Goal: Check status: Check status

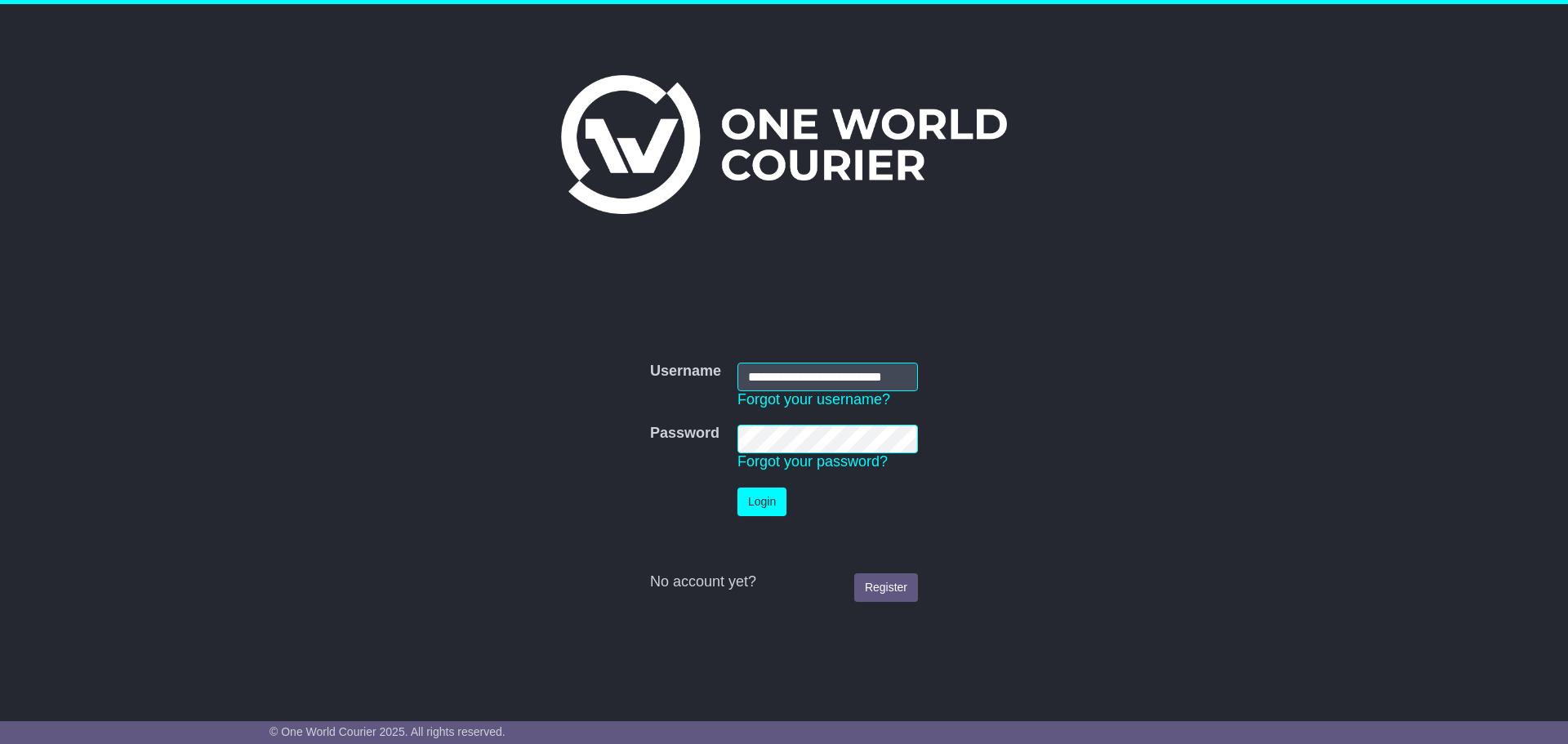
scroll to position [0, 33]
click at [764, 512] on button "Login" at bounding box center [762, 502] width 49 height 28
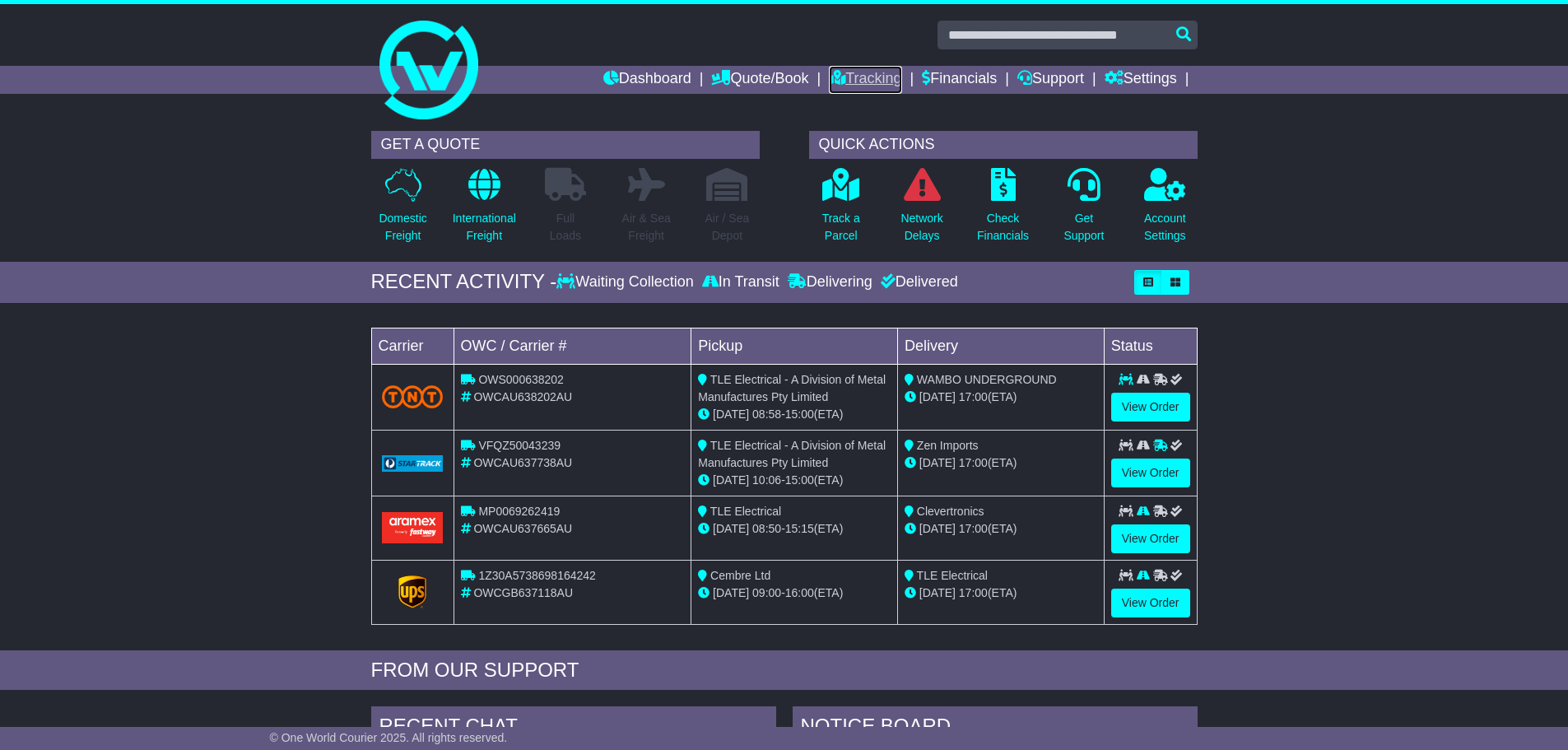
click at [837, 73] on link "Tracking" at bounding box center [865, 79] width 72 height 28
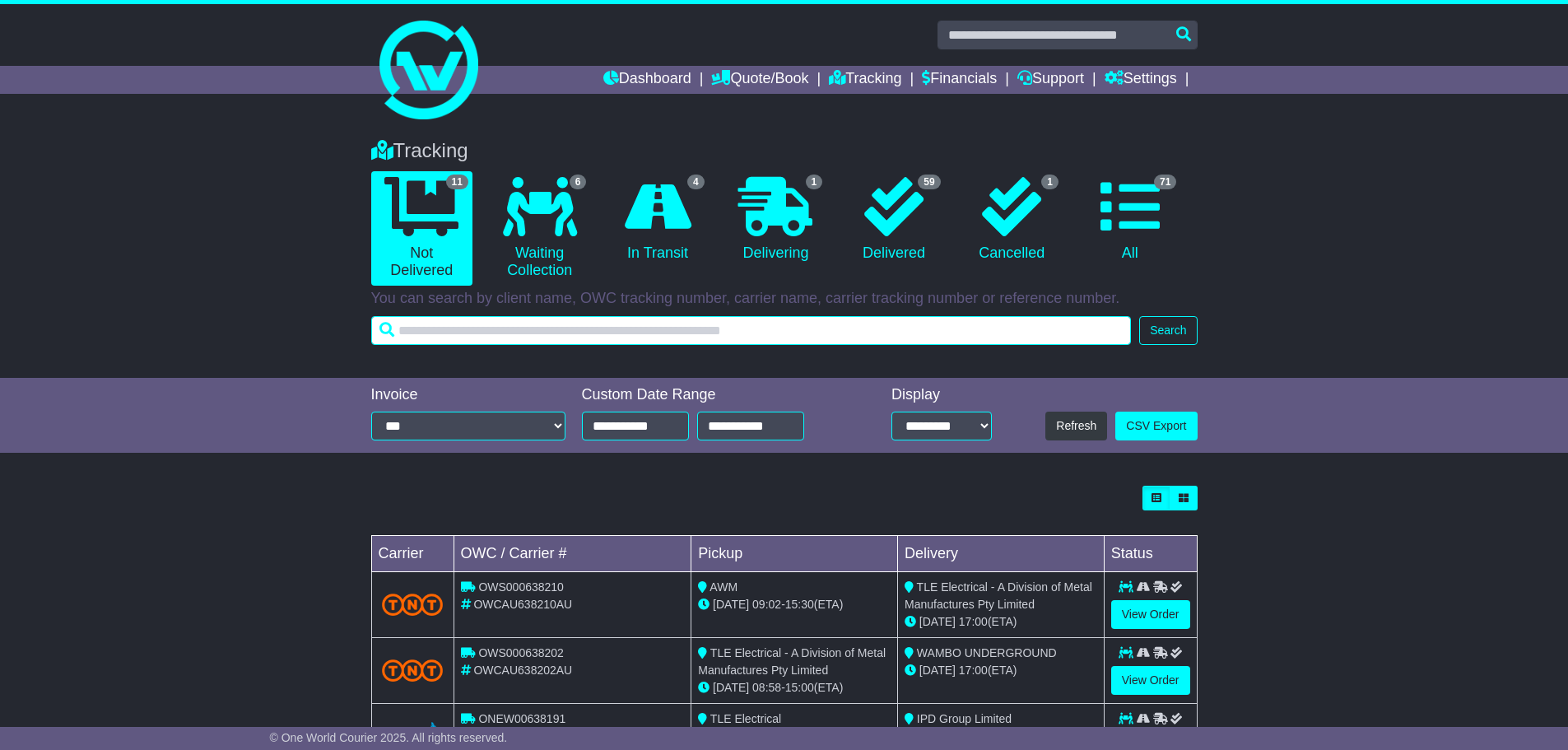
click at [678, 333] on input "text" at bounding box center [751, 330] width 760 height 29
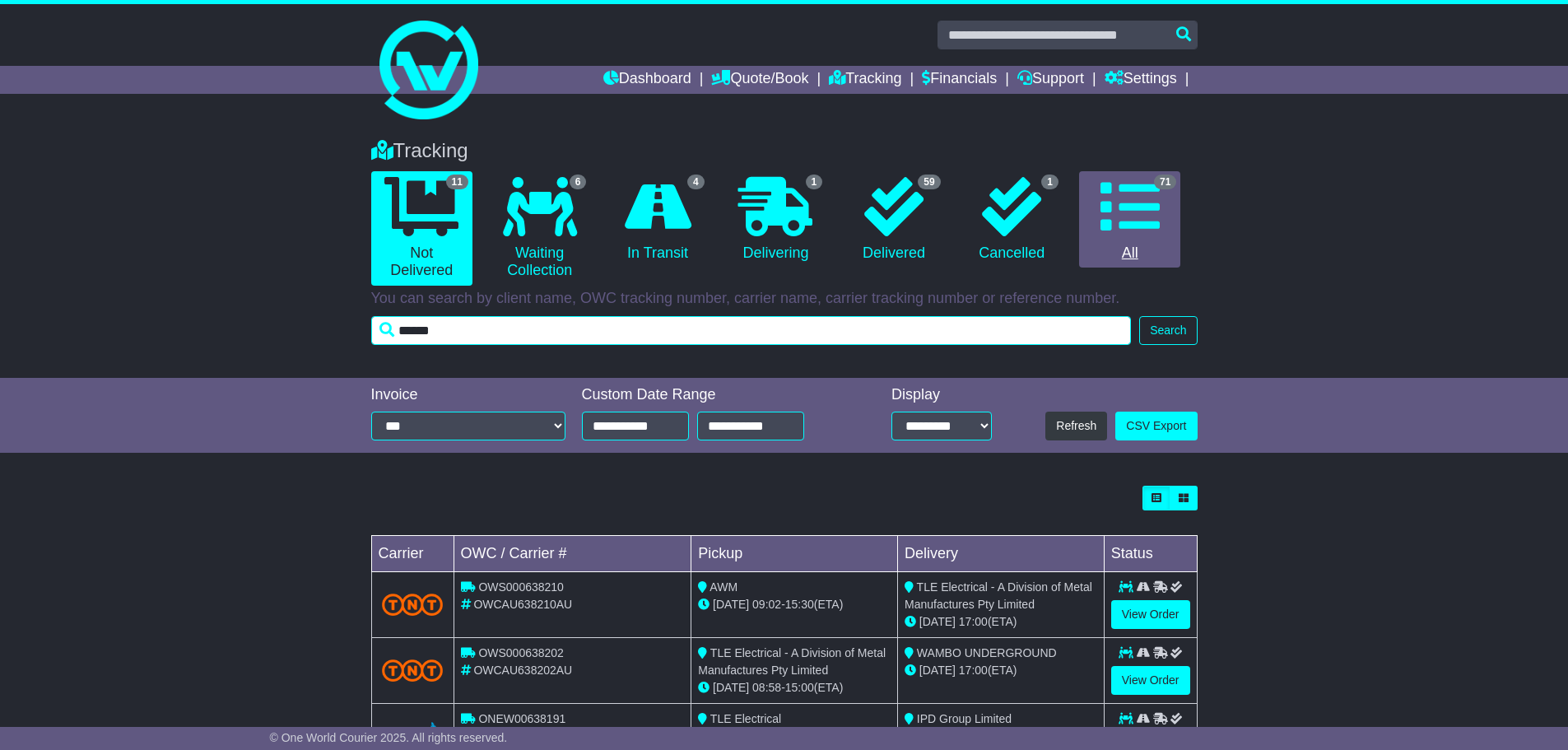
type input "******"
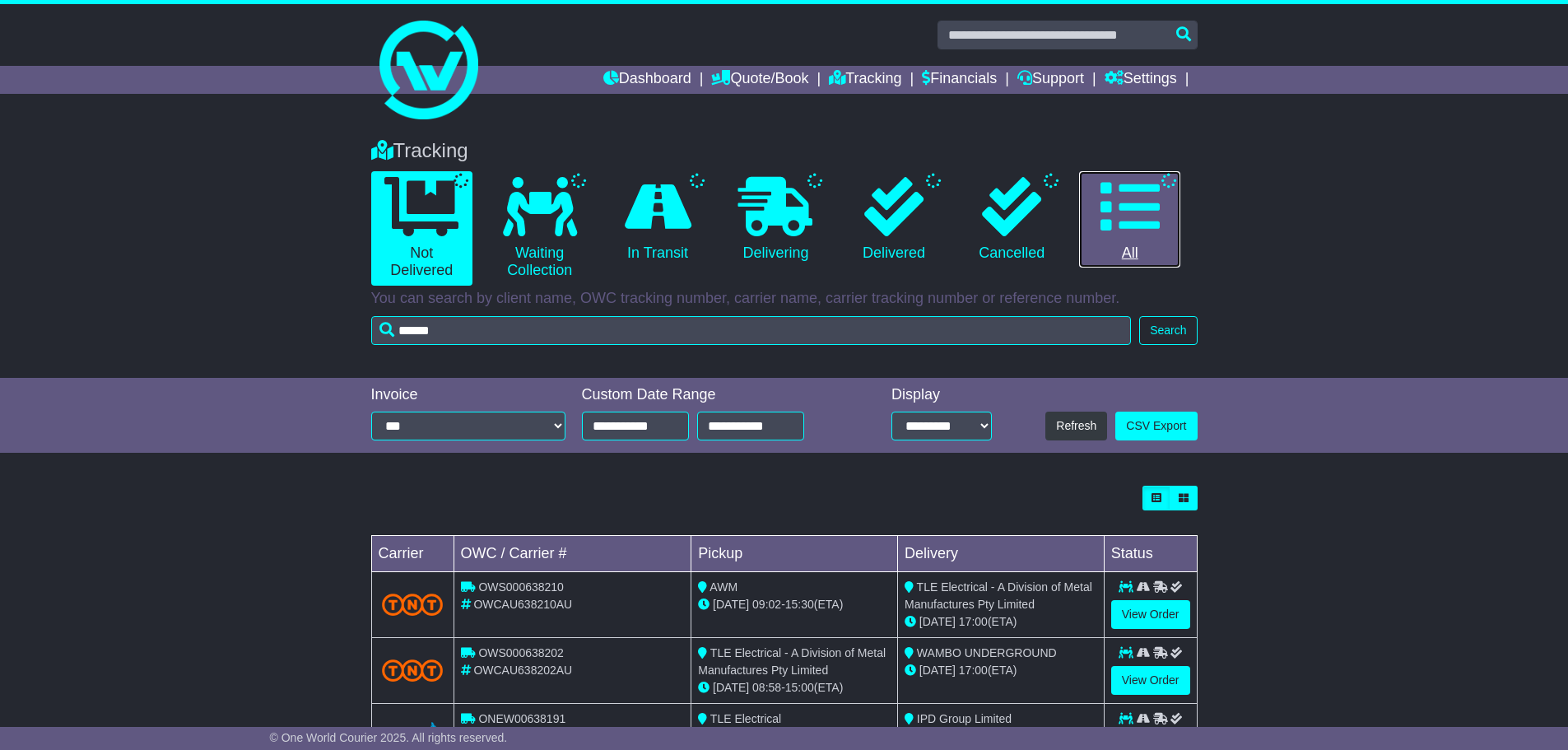
click at [1123, 215] on icon at bounding box center [1130, 207] width 60 height 60
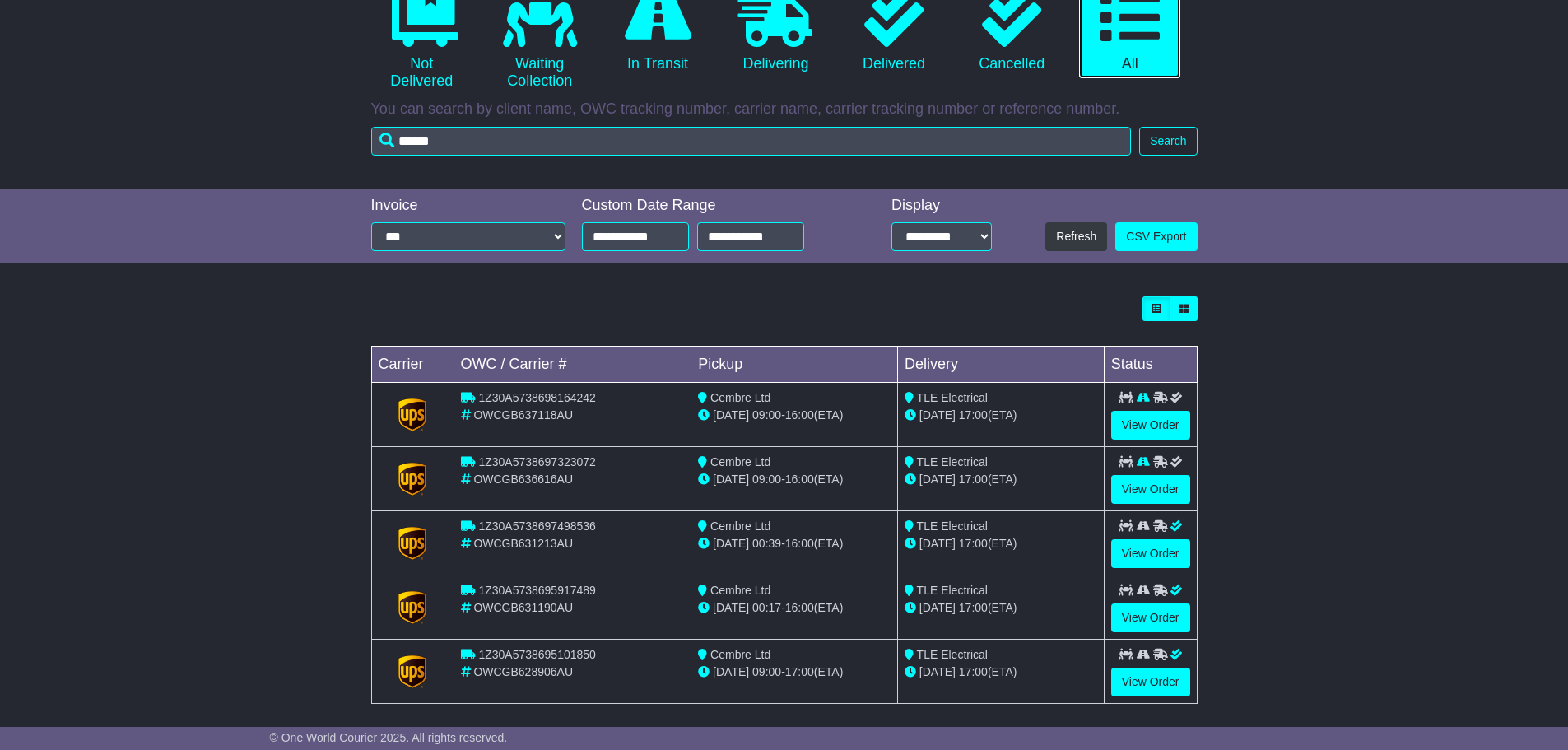
scroll to position [202, 0]
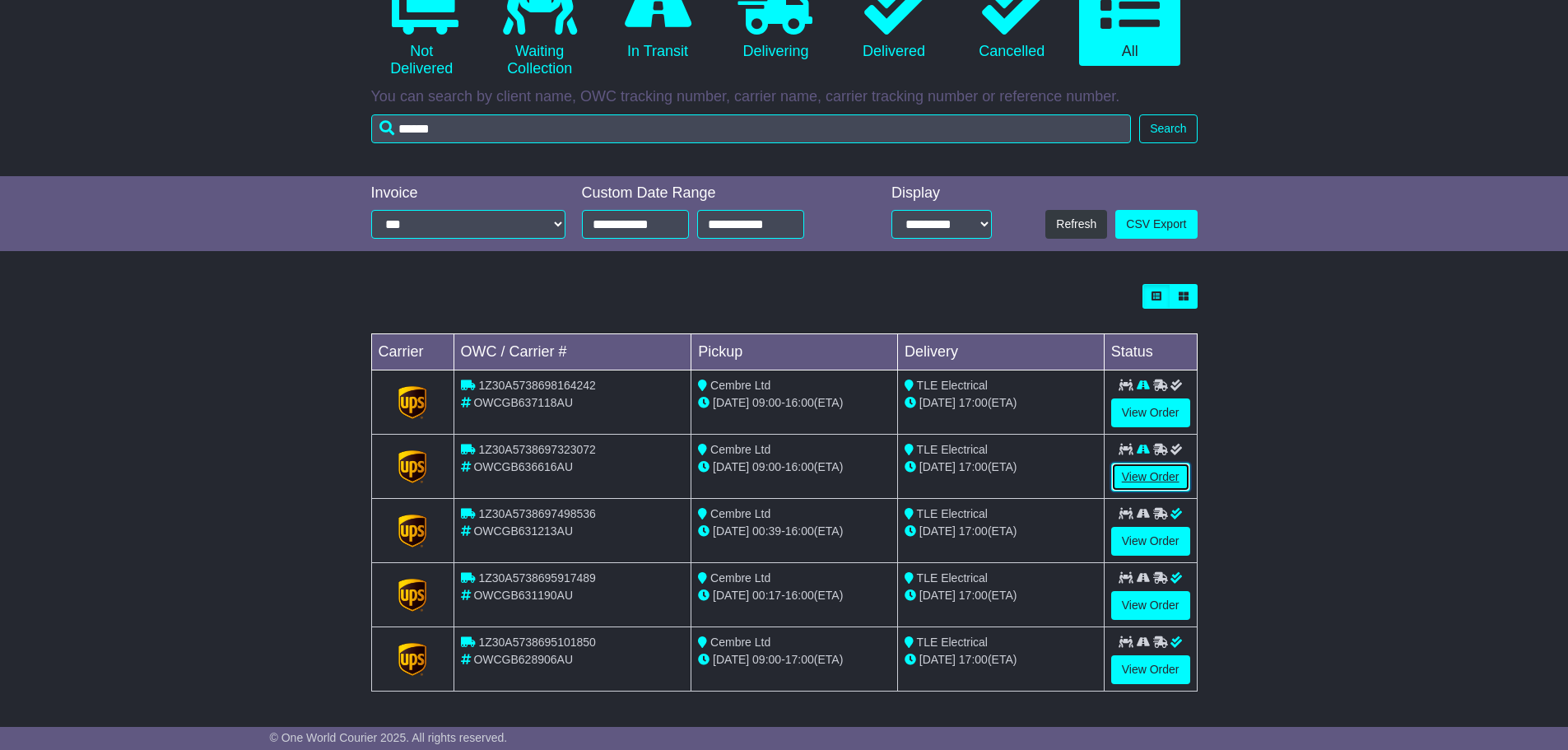
click at [1167, 474] on link "View Order" at bounding box center [1151, 477] width 79 height 29
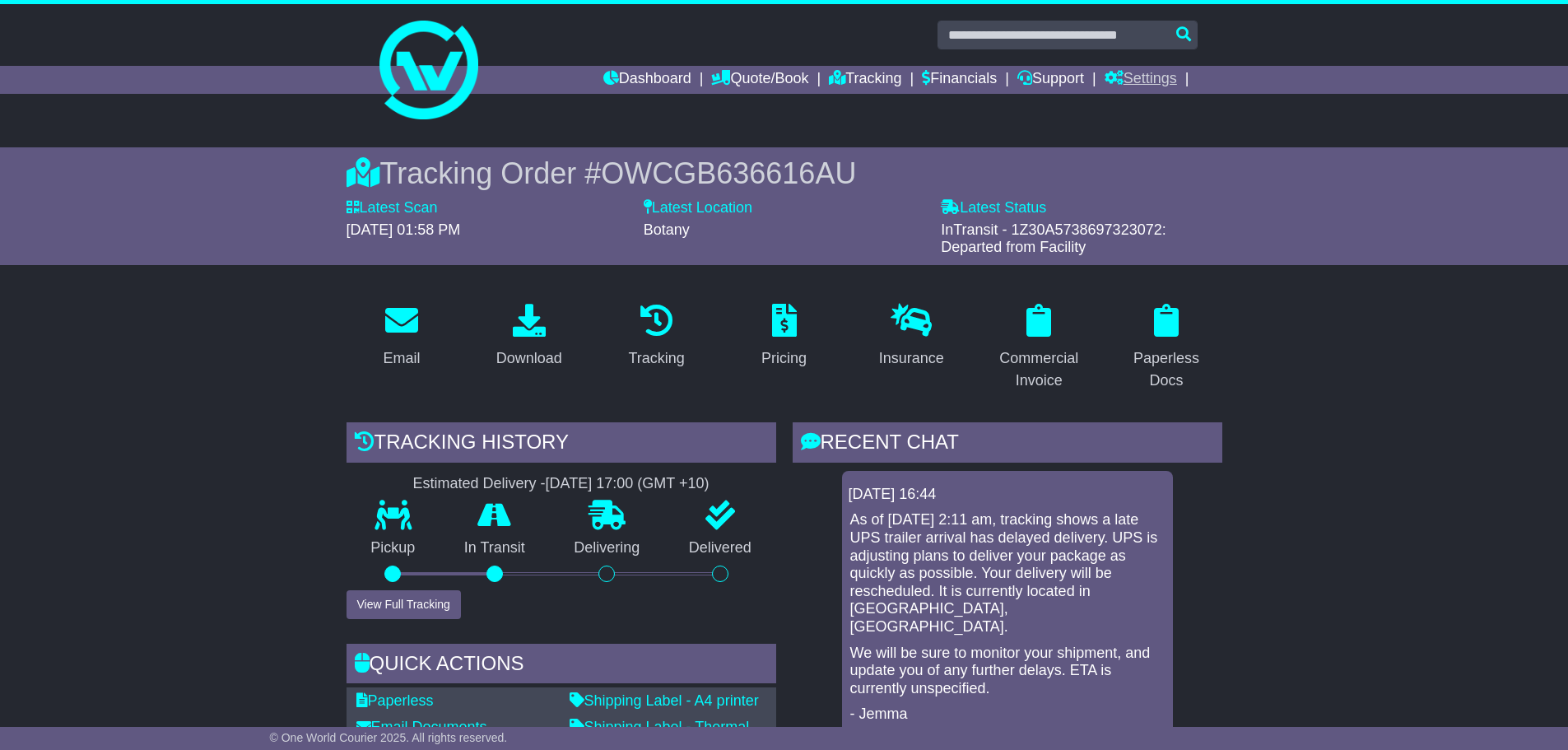
click at [1158, 84] on link "Settings" at bounding box center [1141, 79] width 72 height 28
click at [898, 186] on div "Tracking Order # OWCGB636616AU" at bounding box center [784, 173] width 876 height 35
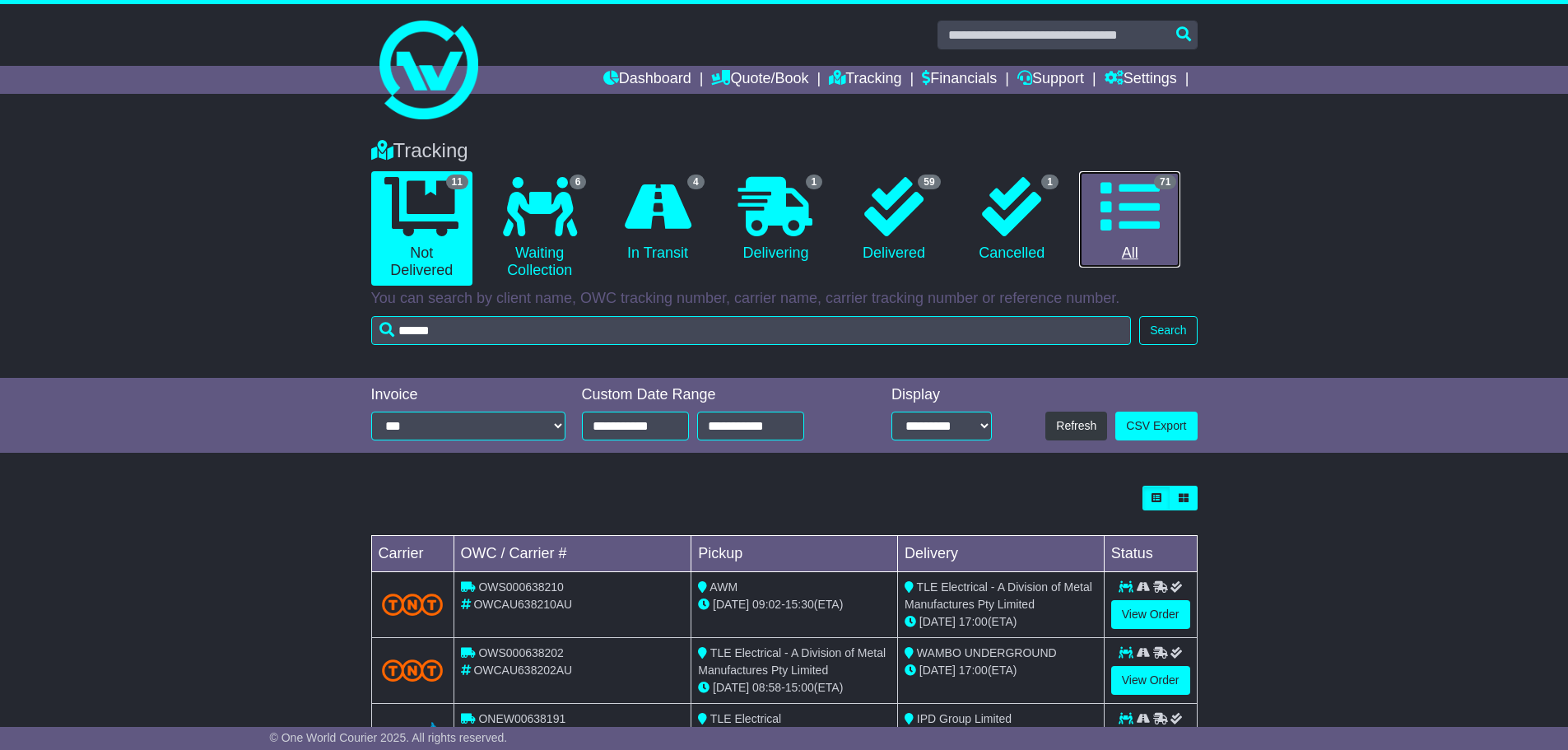
click at [1115, 237] on link "71 All" at bounding box center [1130, 220] width 102 height 97
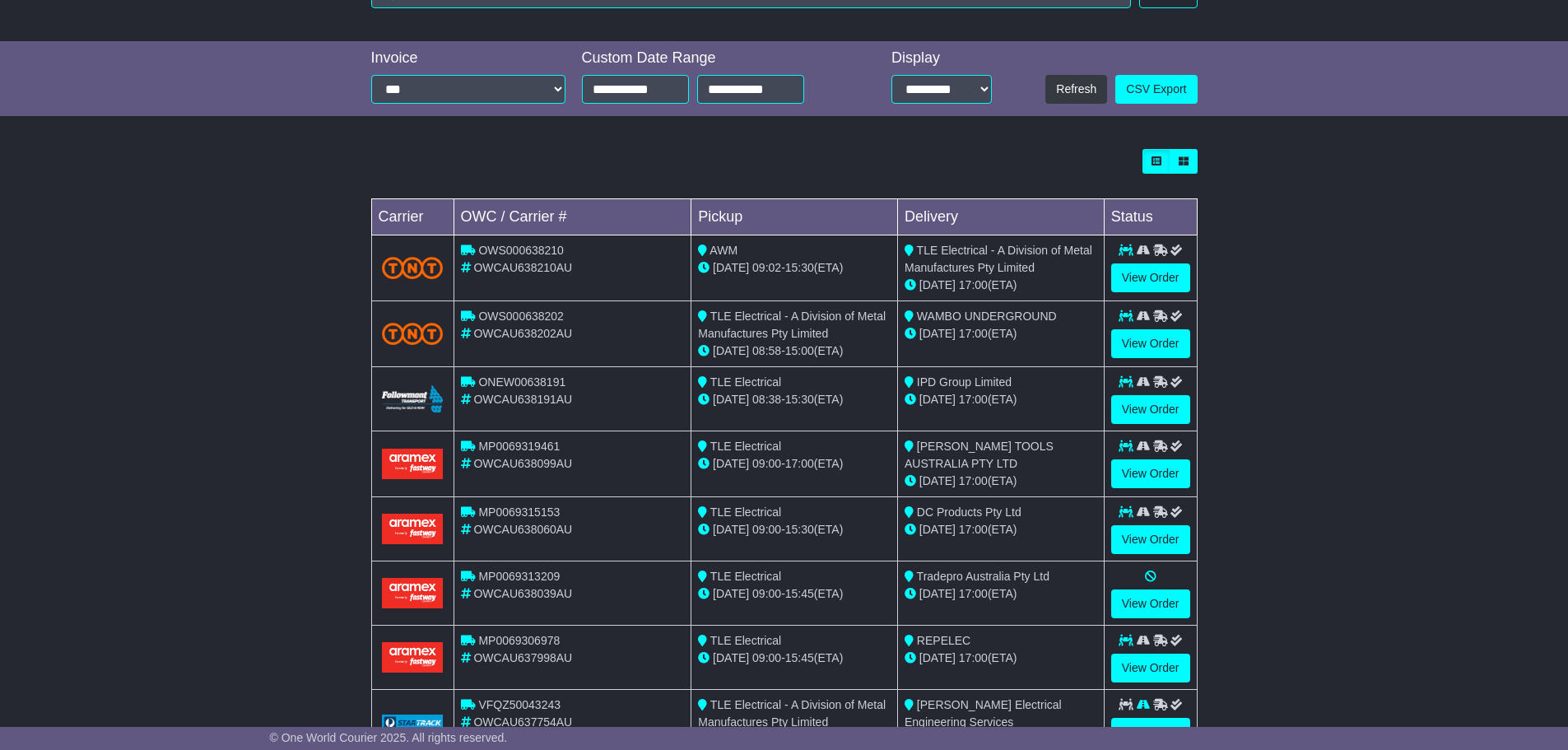
scroll to position [82, 0]
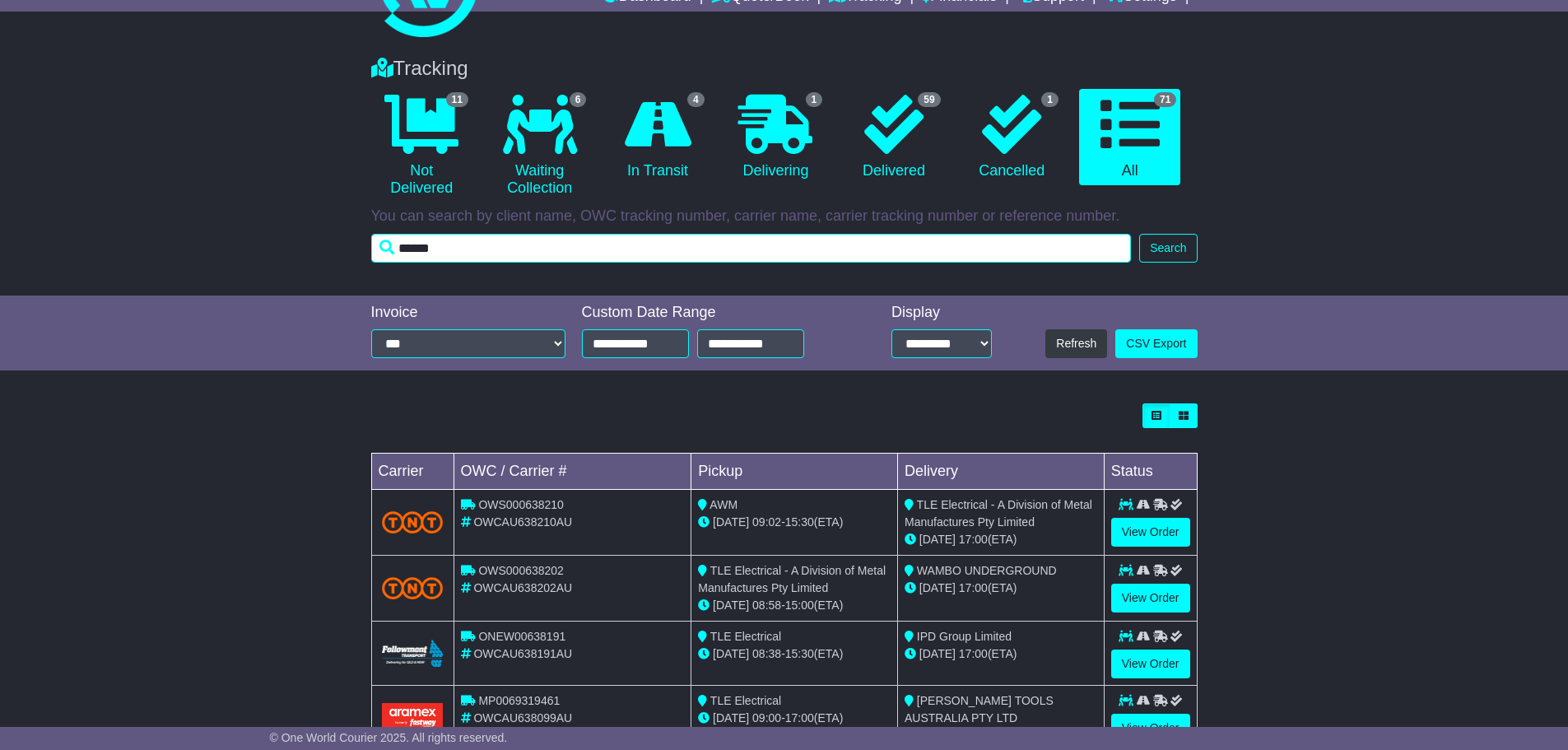
click at [476, 245] on input "******" at bounding box center [751, 248] width 760 height 29
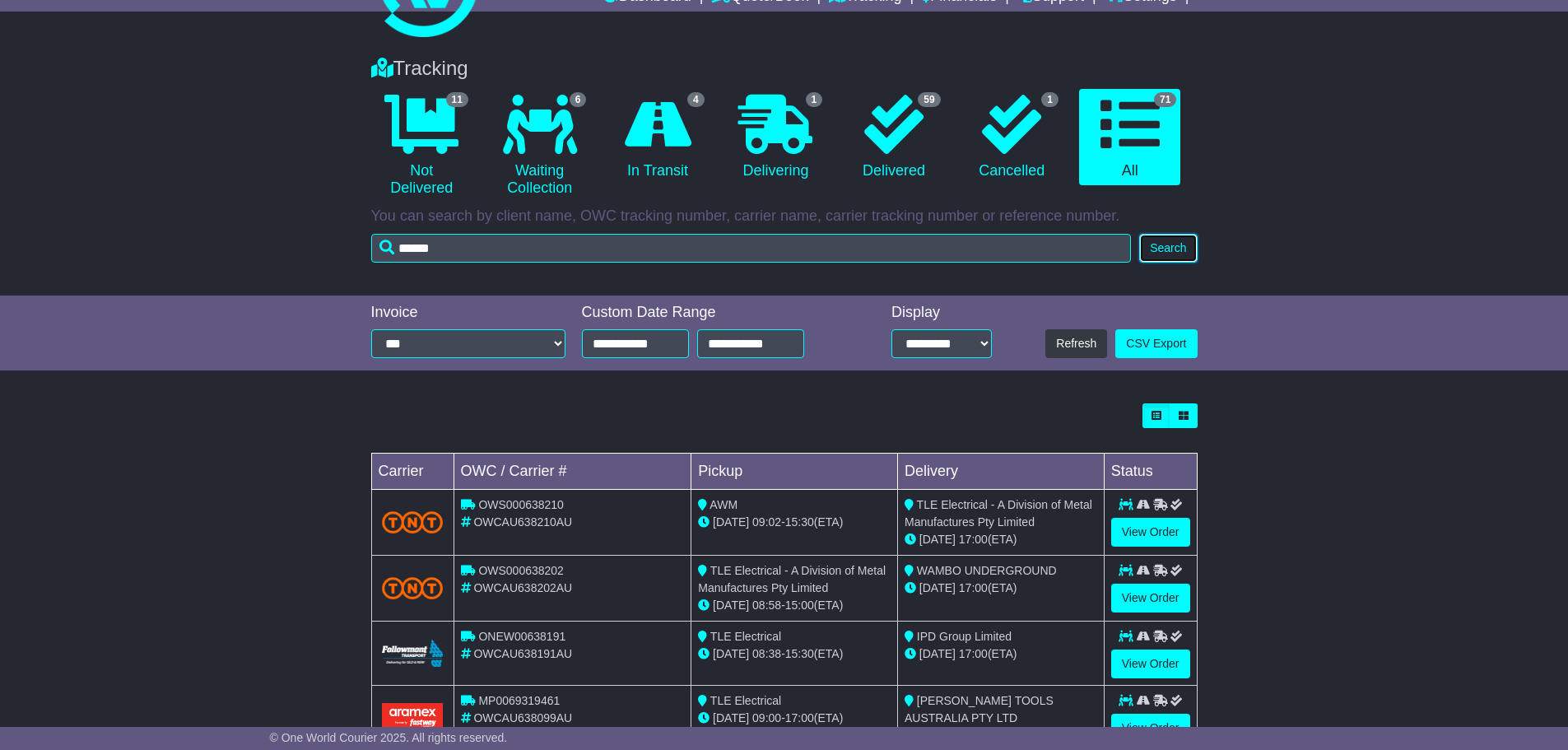
click at [1186, 246] on button "Search" at bounding box center [1167, 248] width 58 height 29
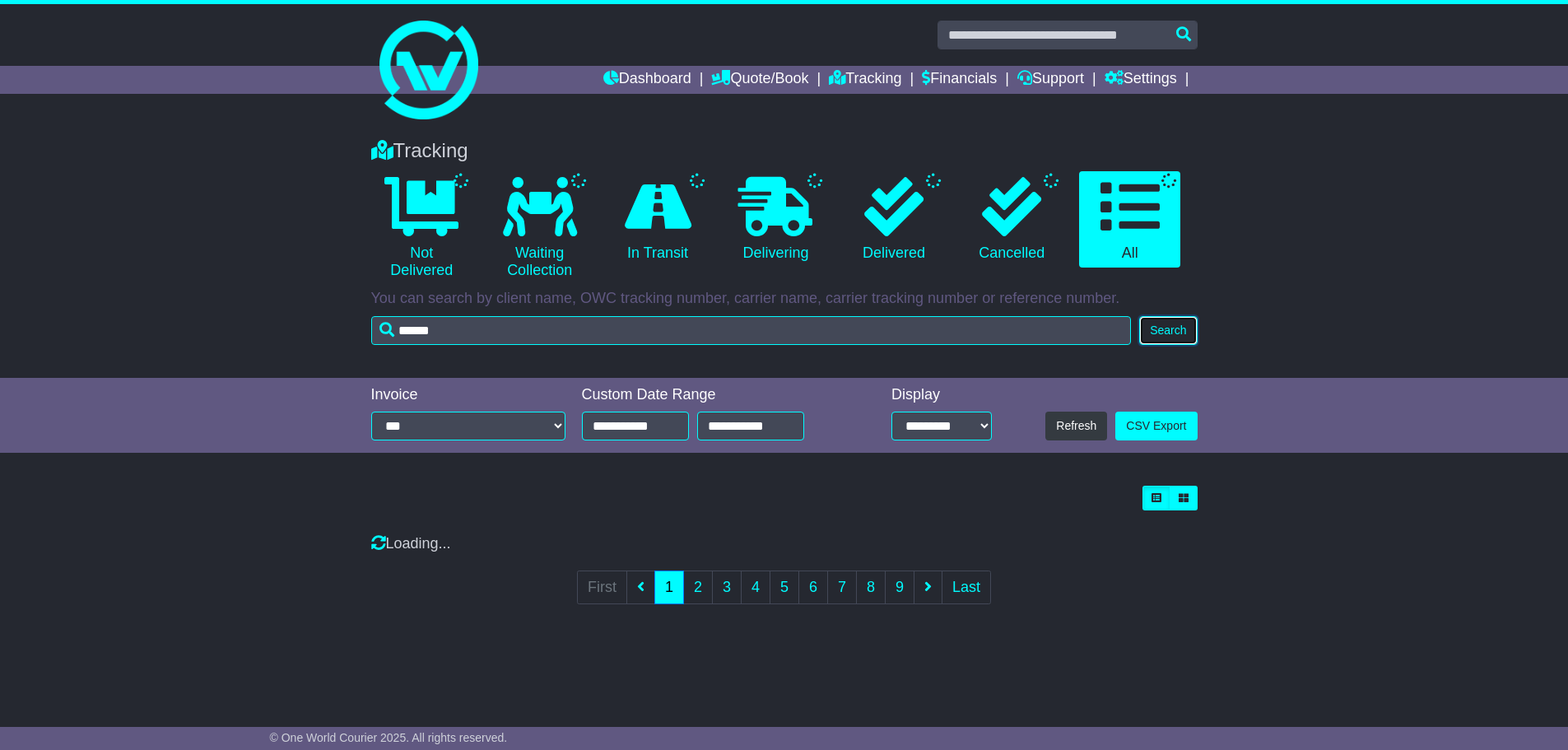
scroll to position [0, 0]
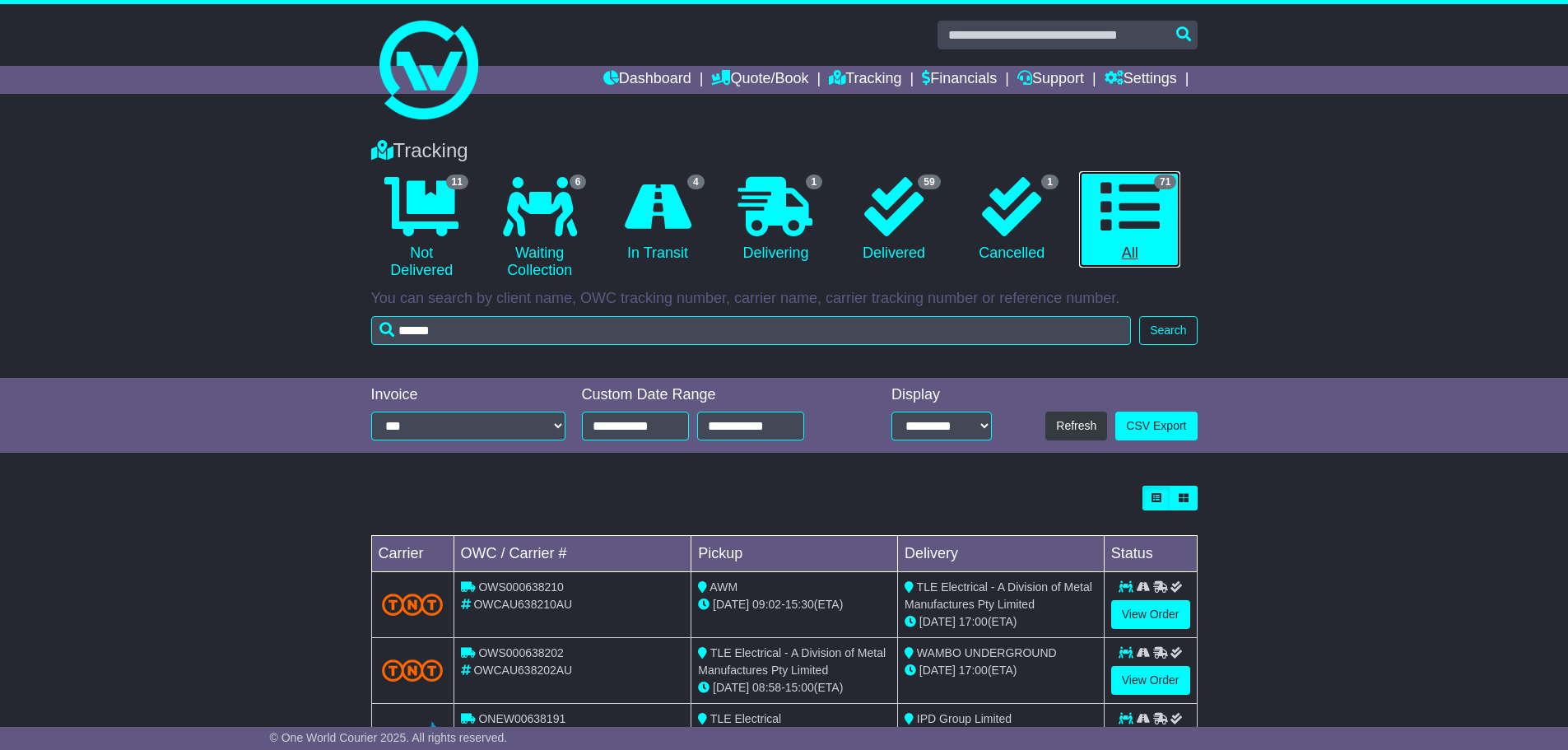
click at [1156, 207] on icon at bounding box center [1130, 207] width 60 height 60
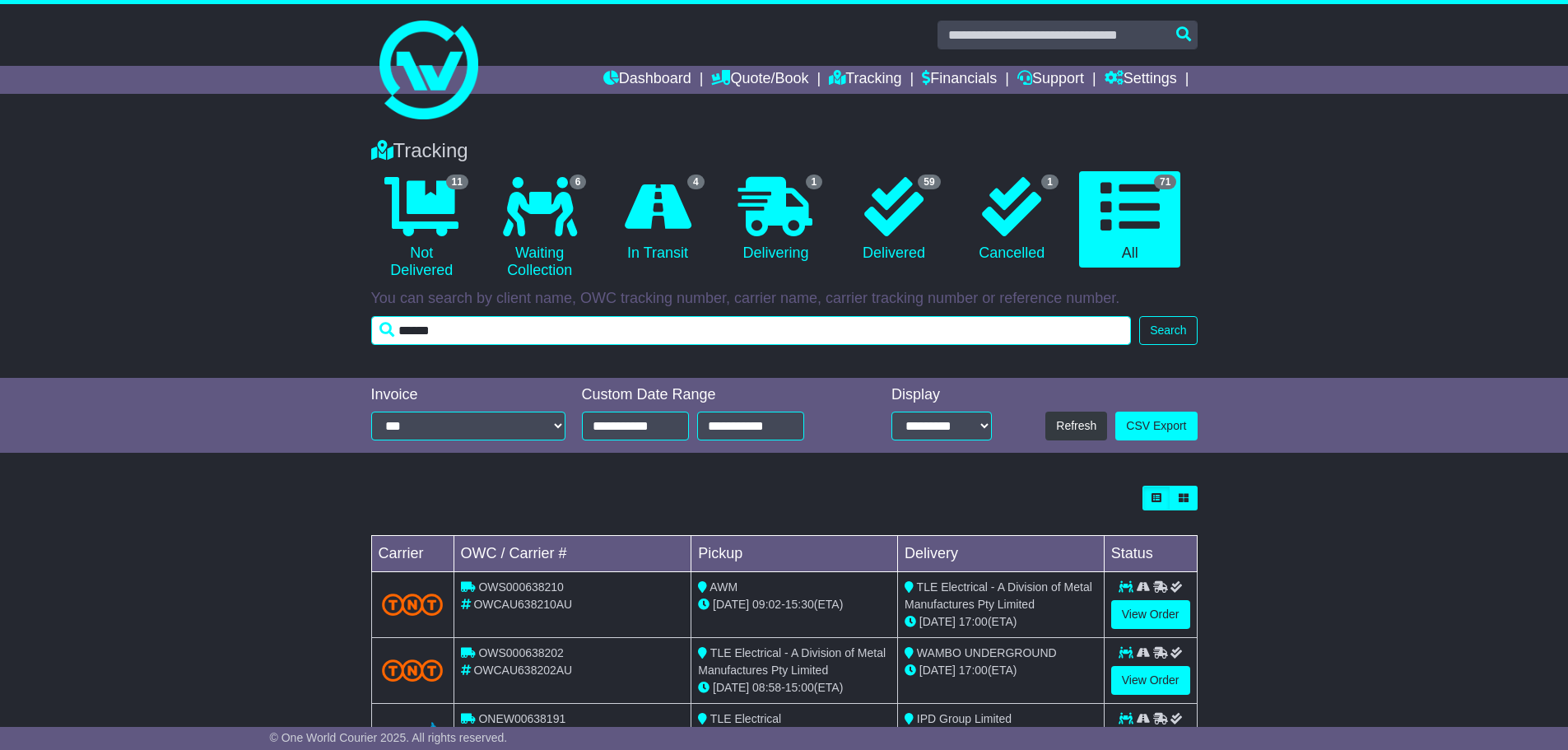
drag, startPoint x: 471, startPoint y: 326, endPoint x: 375, endPoint y: 338, distance: 96.7
click at [375, 338] on input "******" at bounding box center [751, 330] width 760 height 29
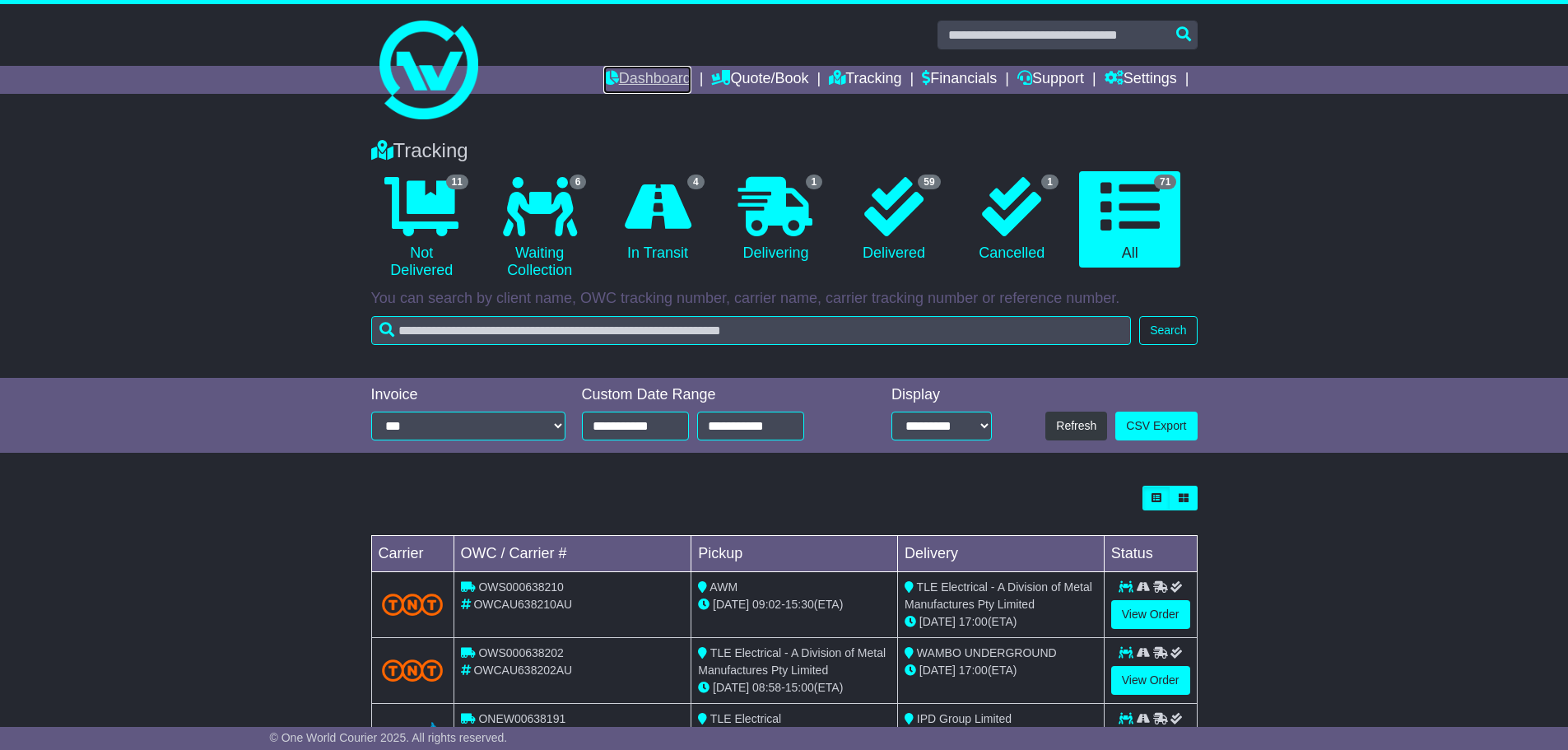
click at [650, 82] on link "Dashboard" at bounding box center [647, 79] width 88 height 28
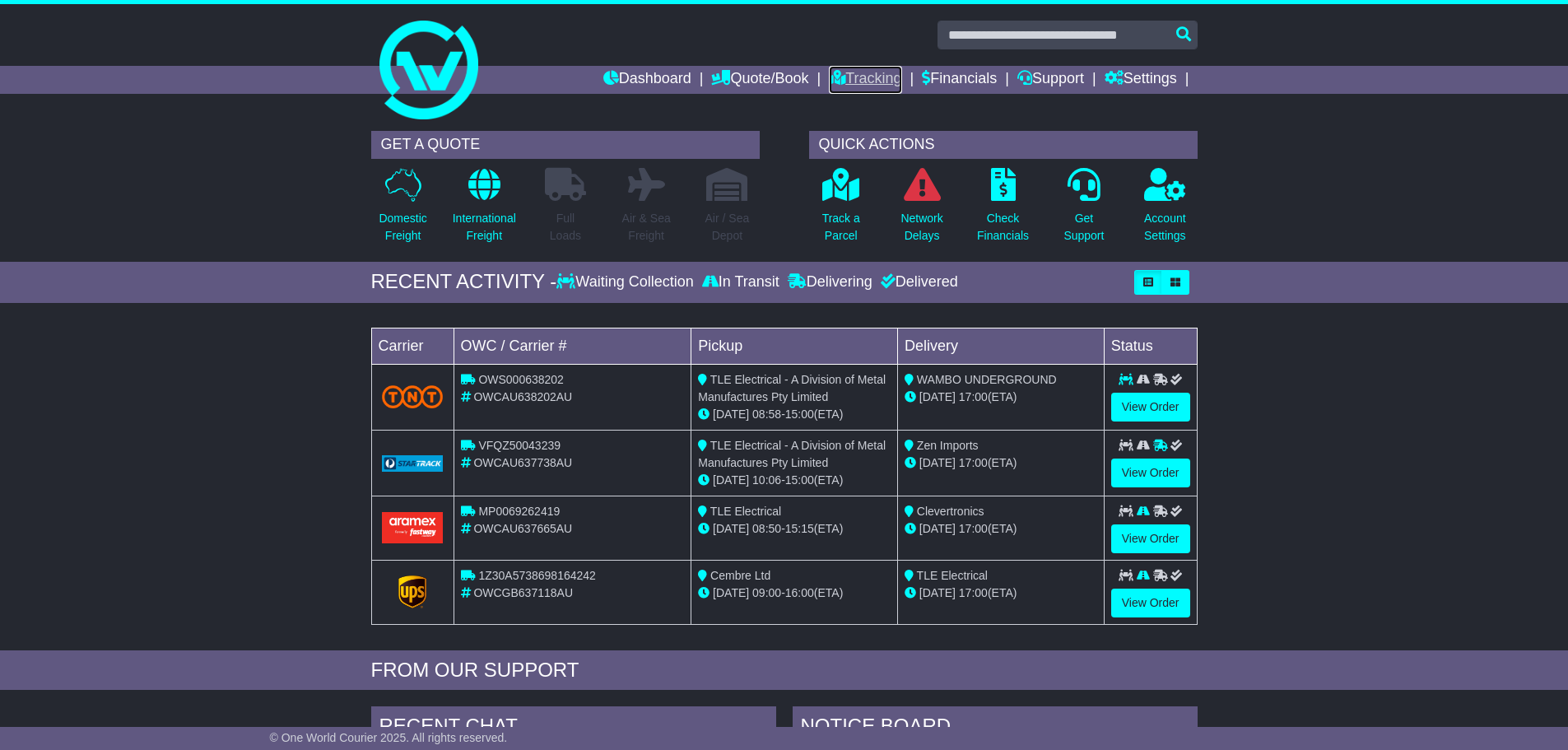
click at [849, 68] on link "Tracking" at bounding box center [865, 79] width 72 height 28
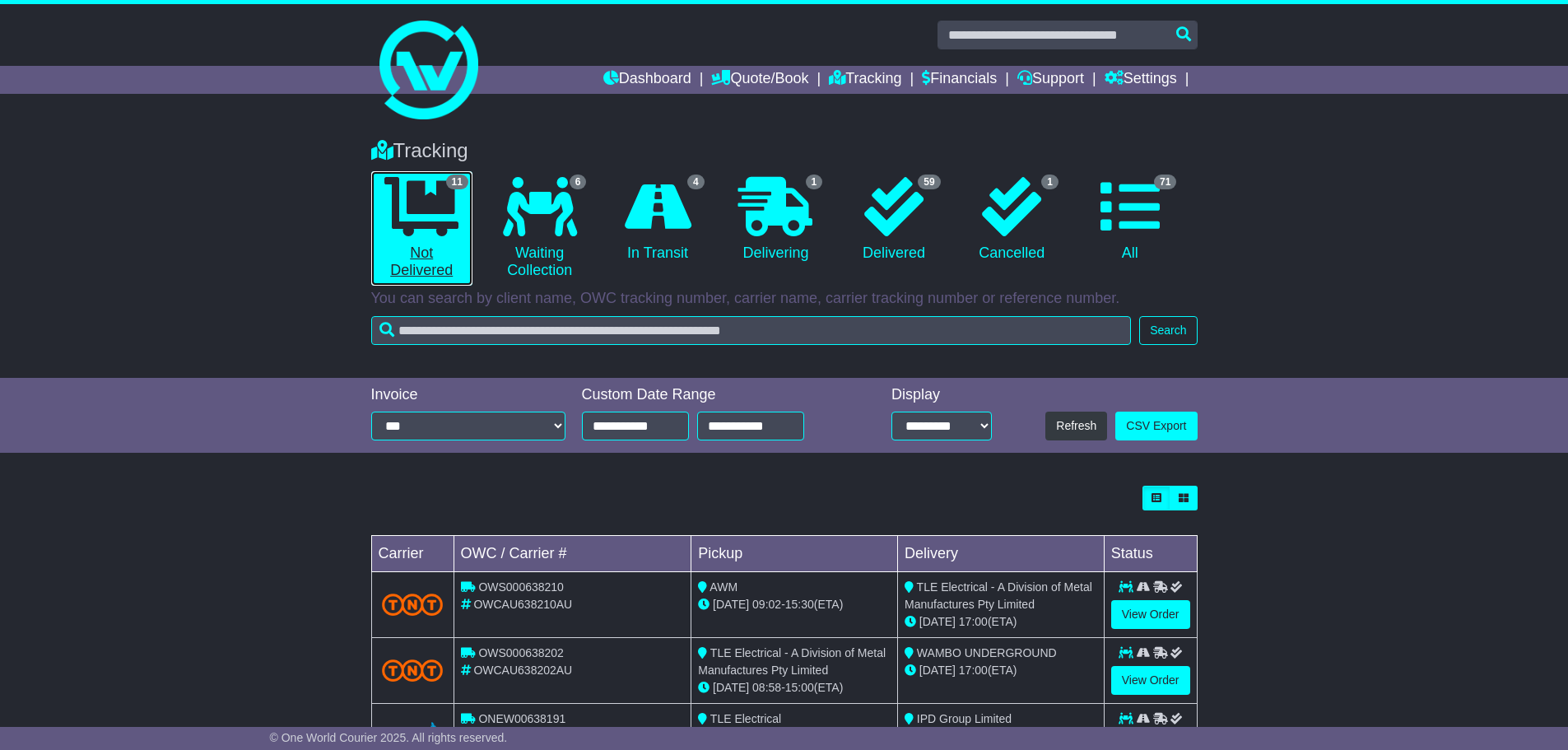
click at [414, 208] on icon at bounding box center [422, 207] width 74 height 60
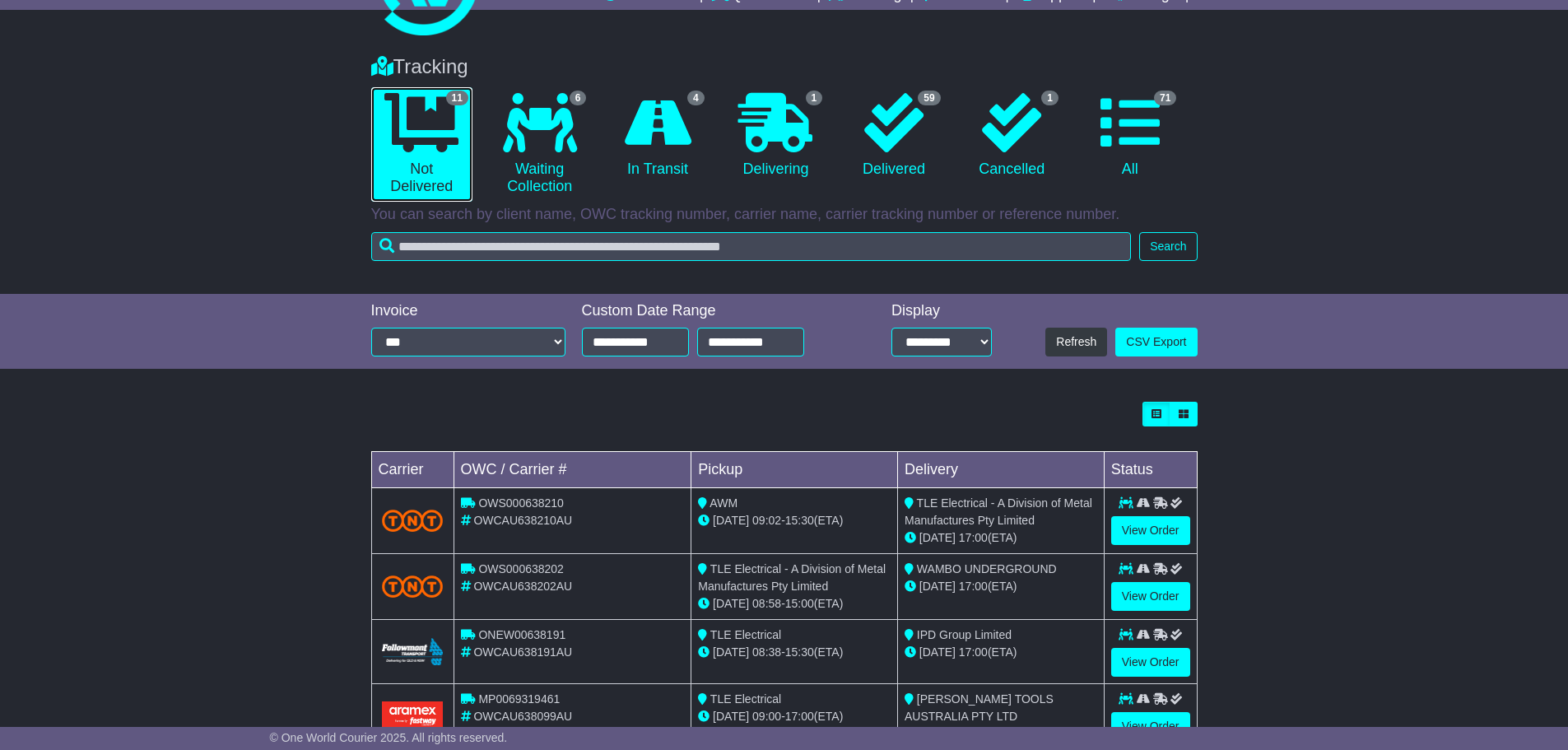
scroll to position [82, 0]
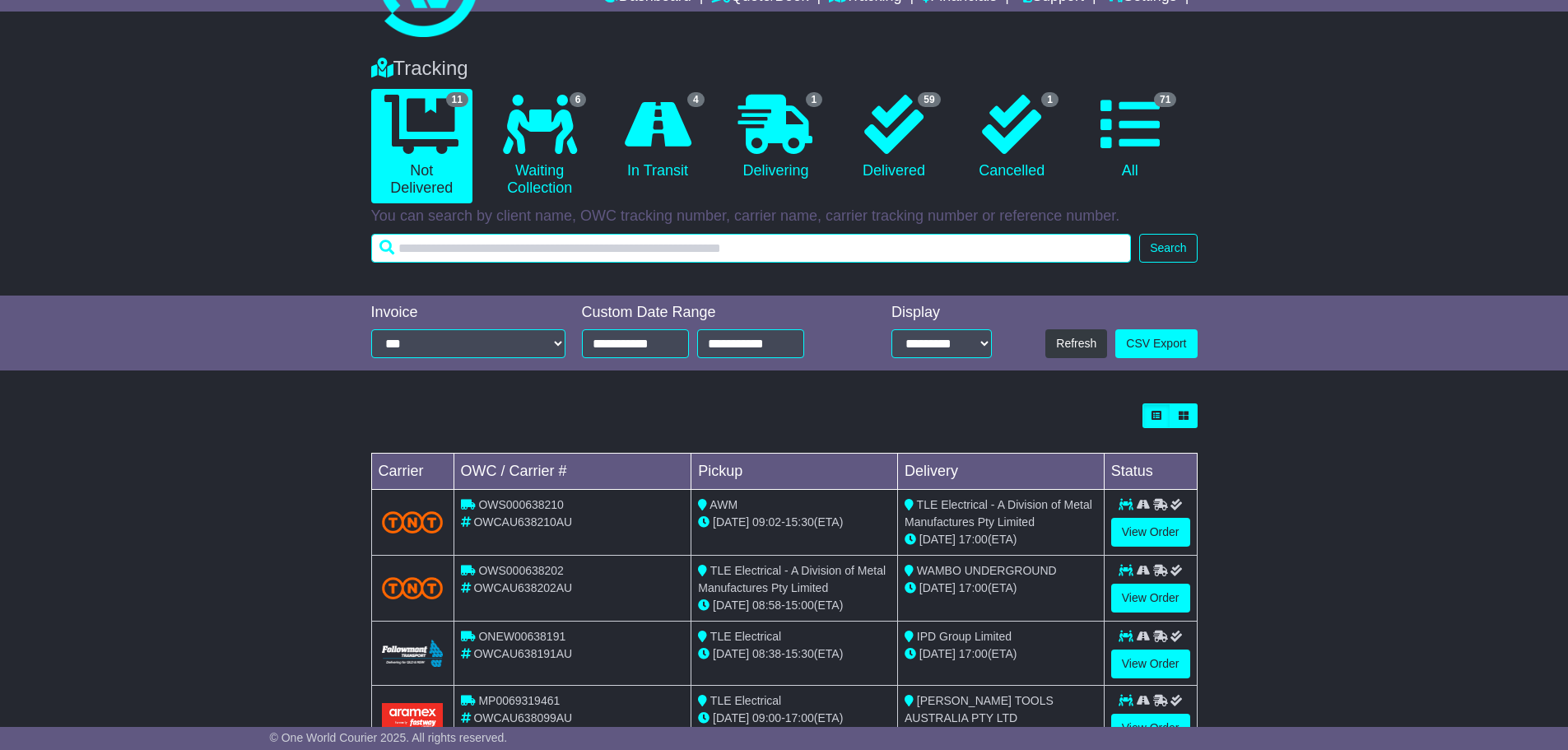
click at [508, 245] on input "text" at bounding box center [751, 248] width 760 height 29
type input "******"
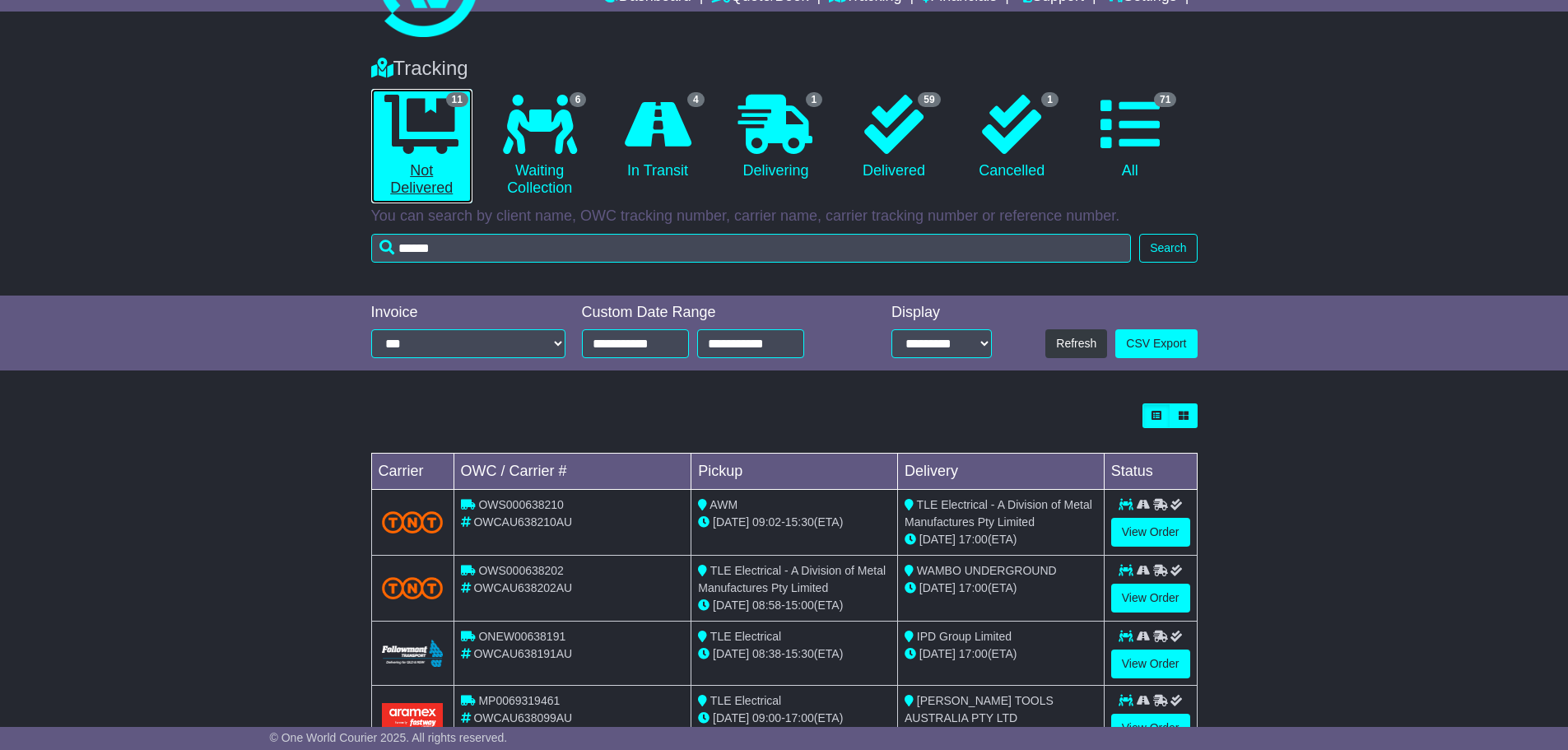
click at [419, 161] on link "11 Not Delivered" at bounding box center [422, 146] width 102 height 114
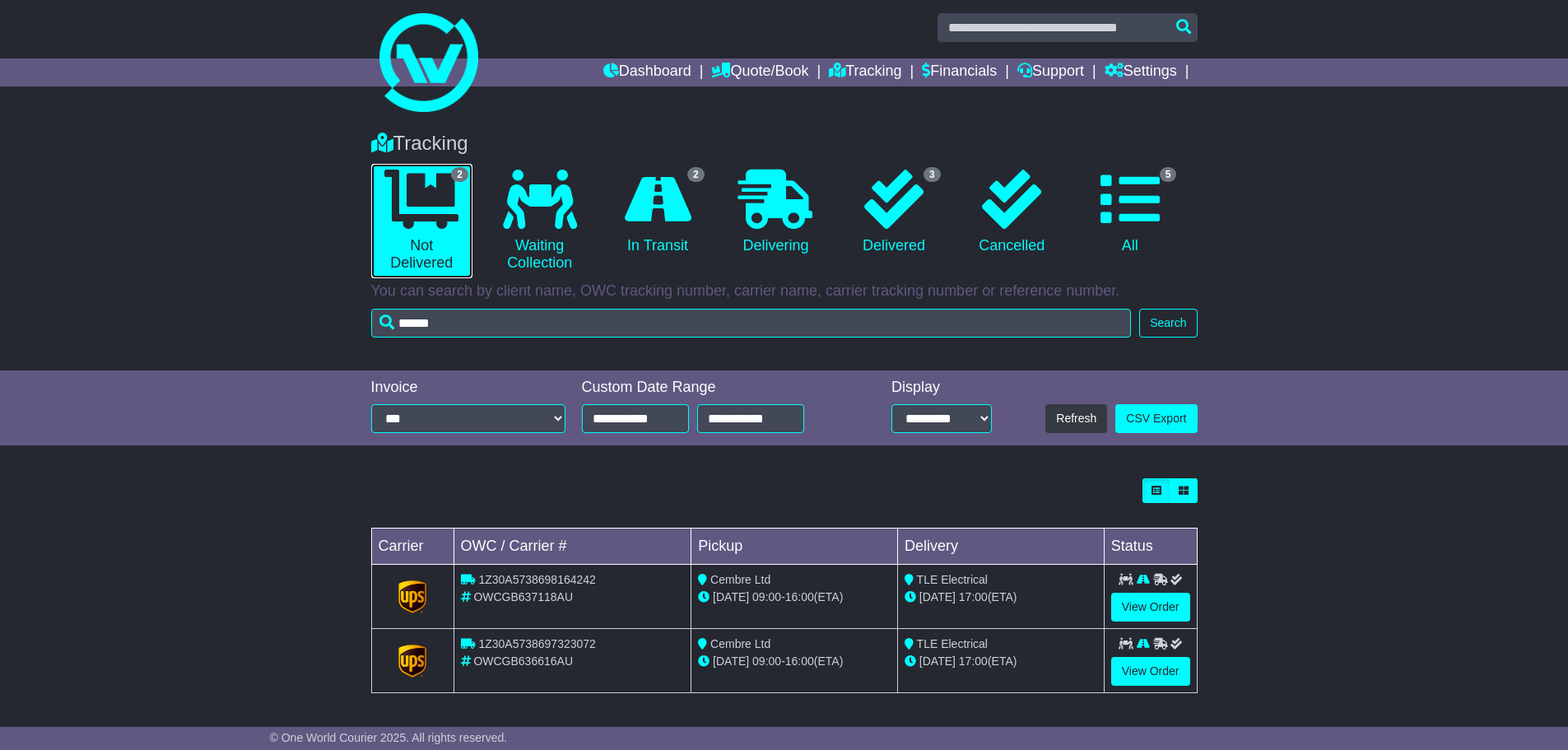
scroll to position [9, 0]
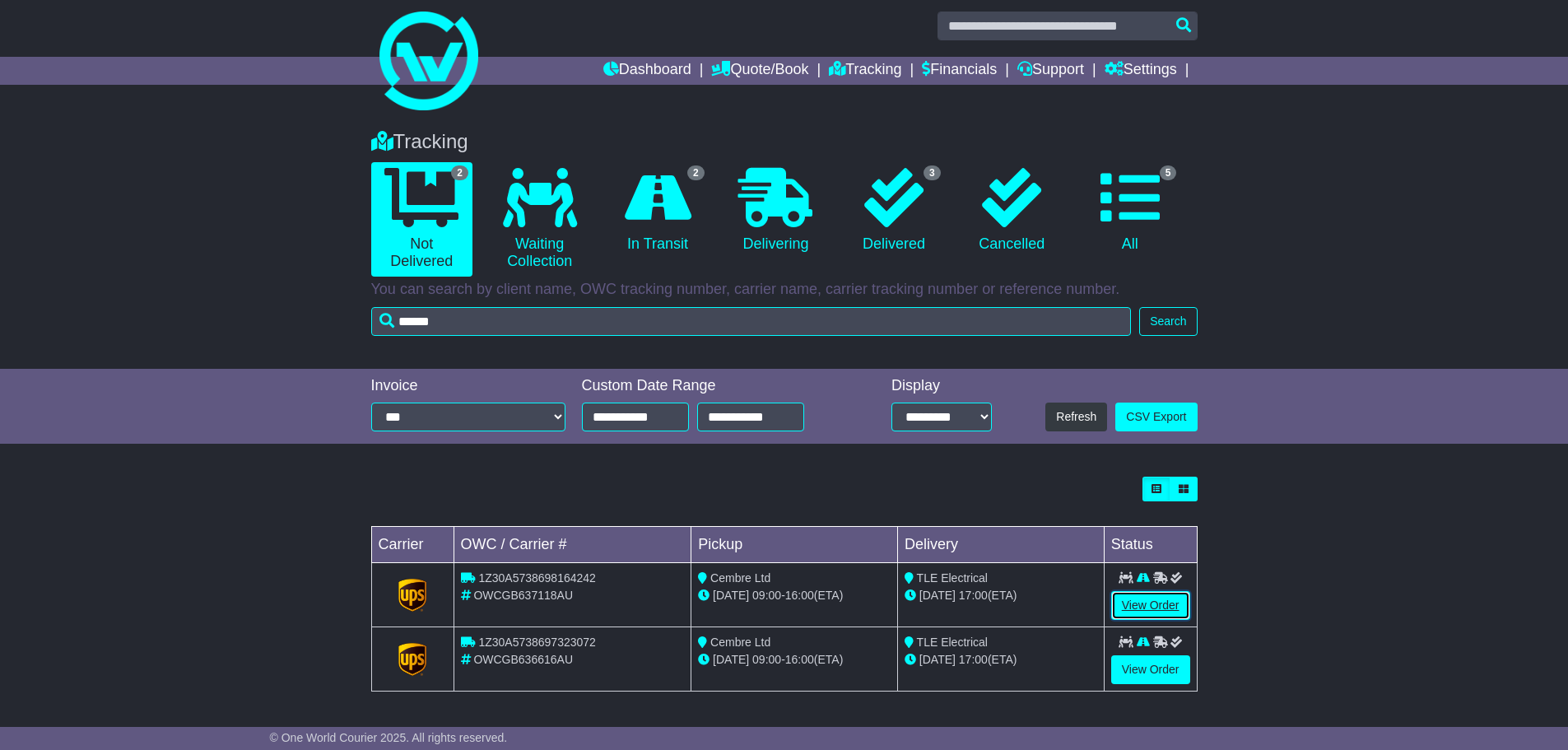
click at [1139, 606] on link "View Order" at bounding box center [1151, 606] width 79 height 29
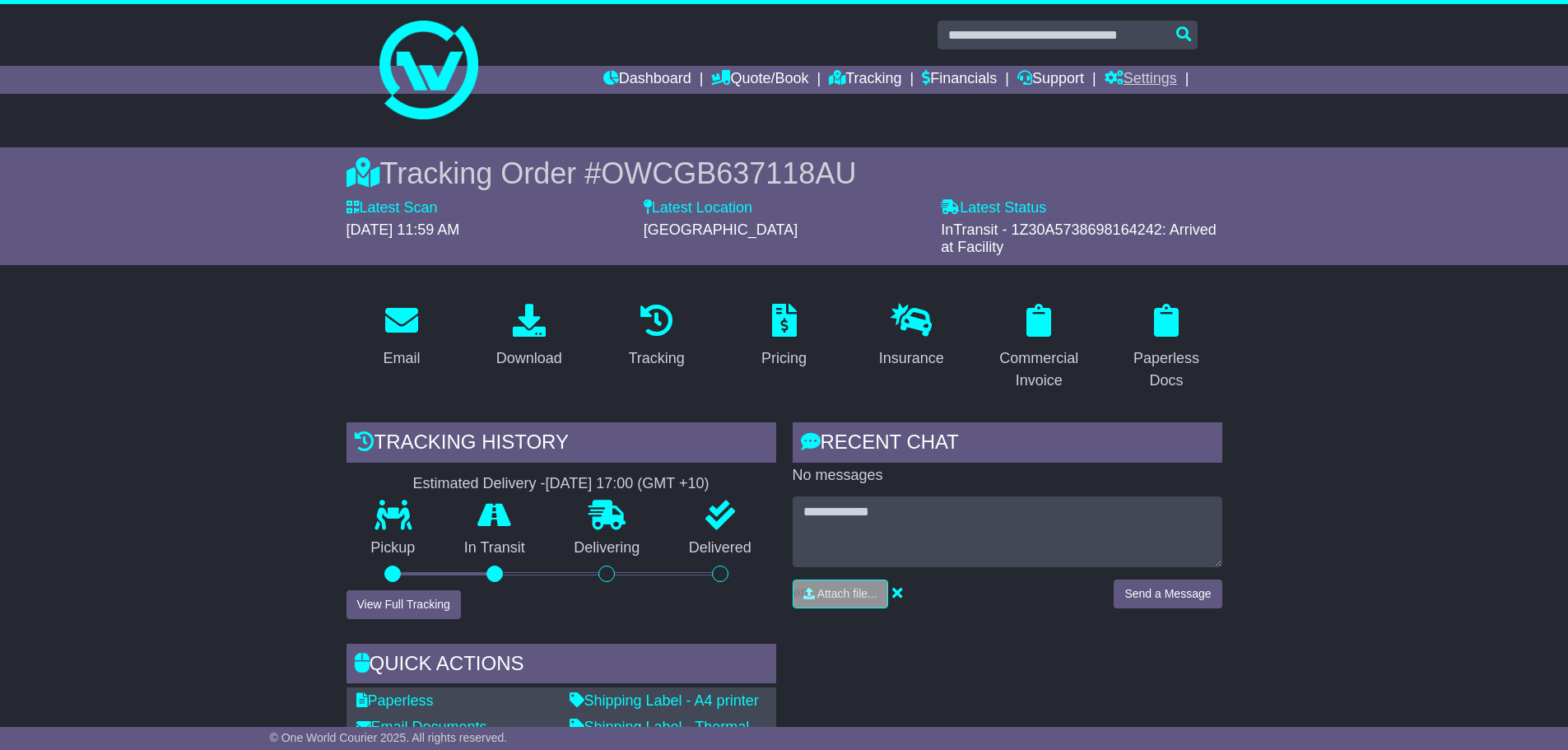
click at [1137, 85] on link "Settings" at bounding box center [1141, 79] width 72 height 28
click at [1136, 102] on link "Settings" at bounding box center [1170, 108] width 130 height 18
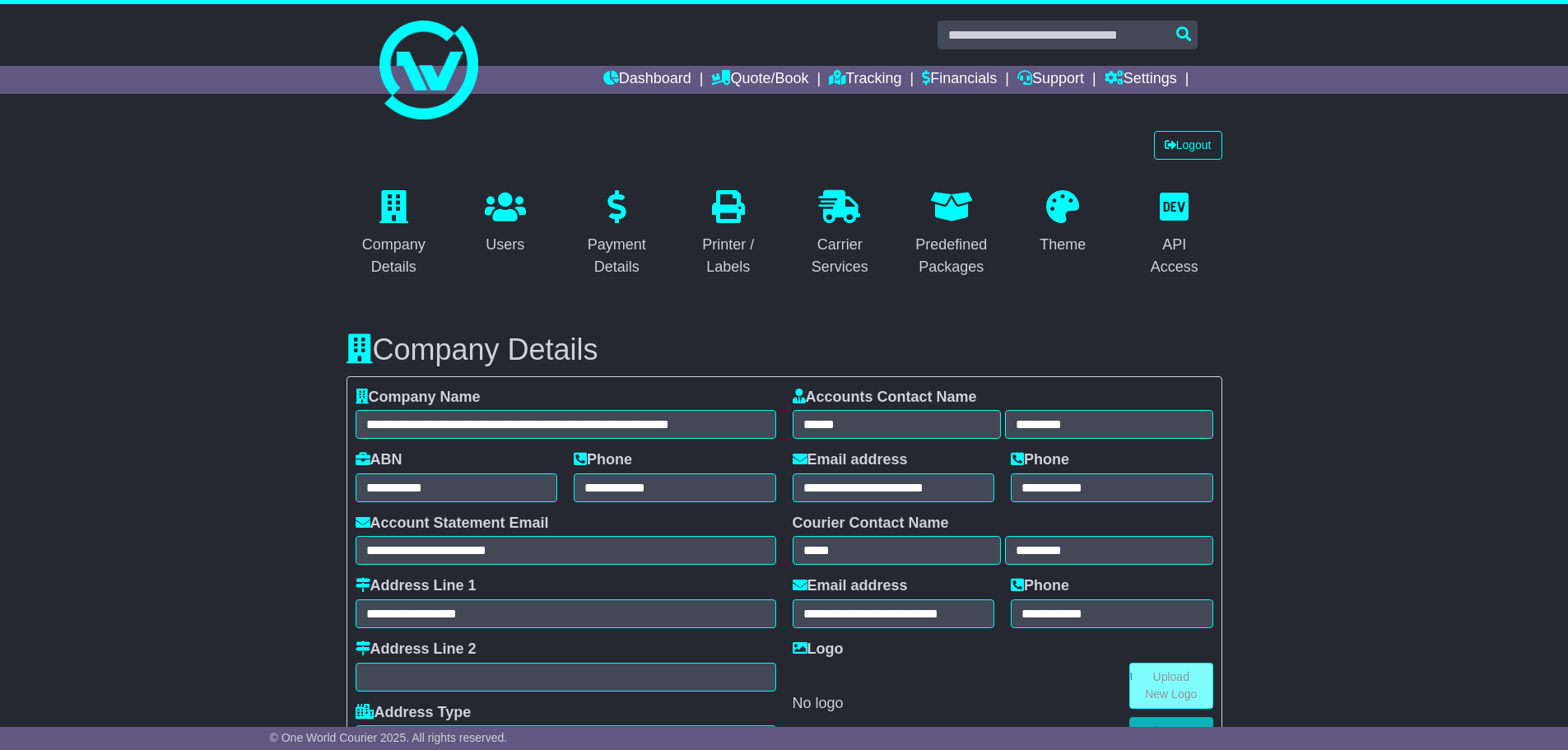
select select "**********"
select select "**"
click at [1192, 143] on link "Logout" at bounding box center [1188, 145] width 68 height 29
